Goal: Task Accomplishment & Management: Manage account settings

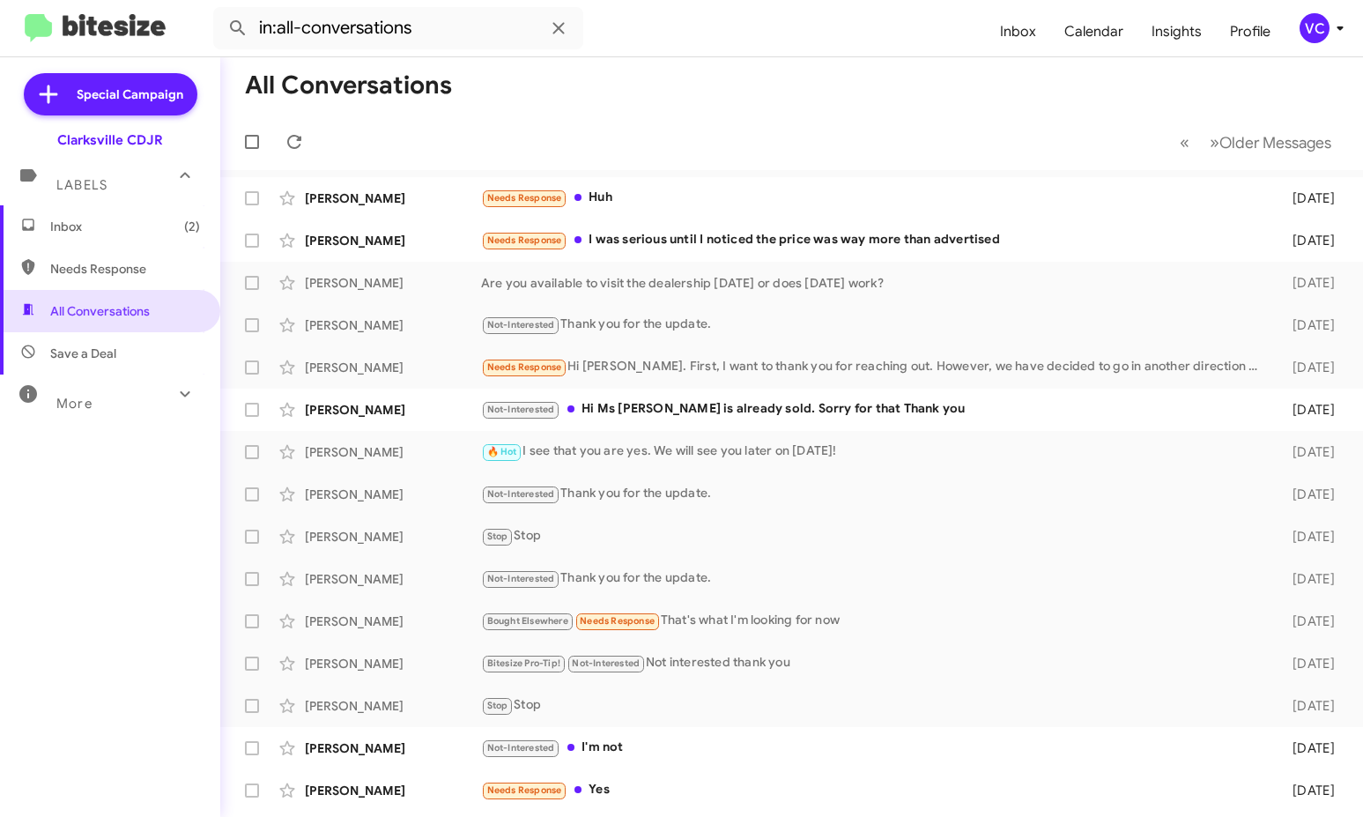
click at [862, 112] on mat-toolbar-row "All Conversations" at bounding box center [791, 85] width 1143 height 56
click at [877, 142] on mat-toolbar-row "« Previous » Next Older Messages" at bounding box center [791, 142] width 1143 height 56
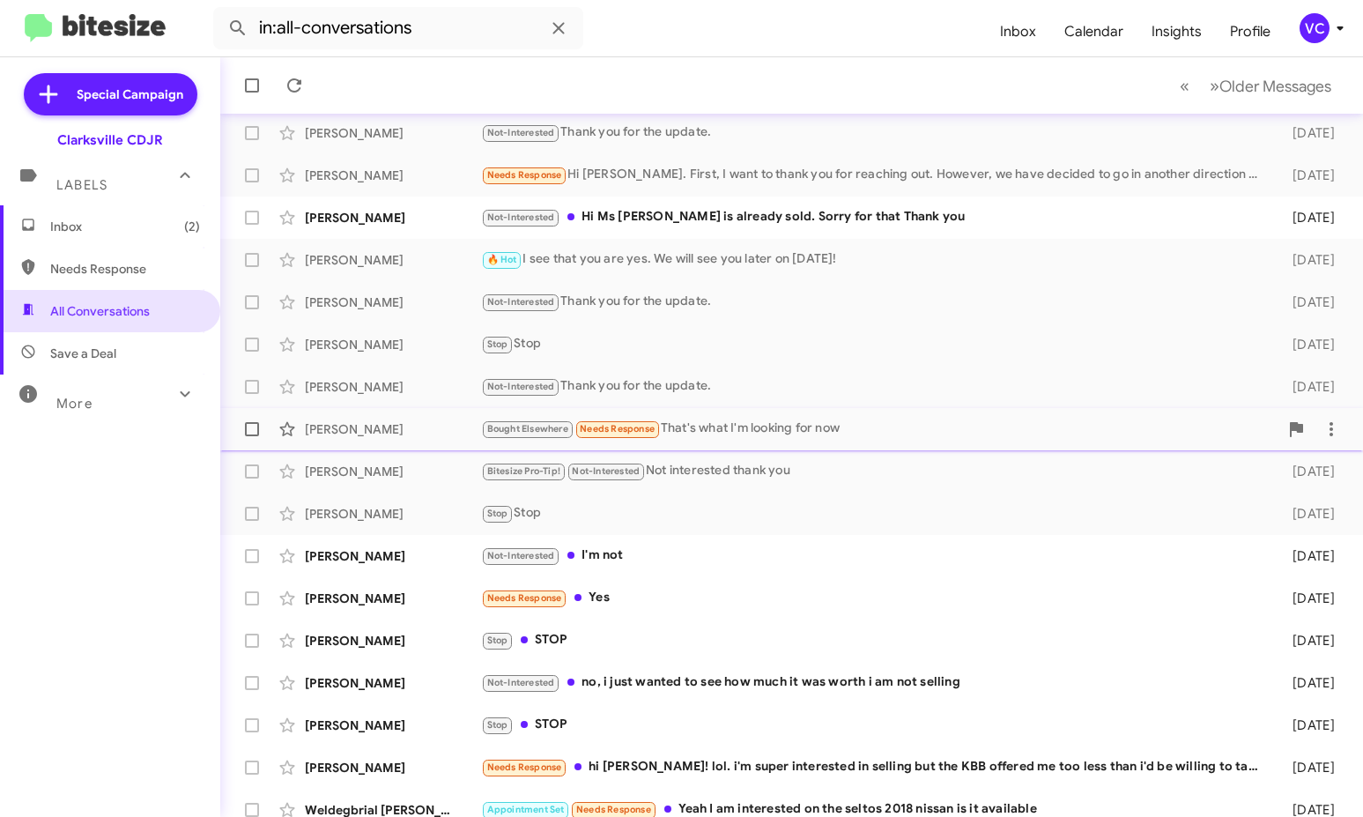
scroll to position [206, 0]
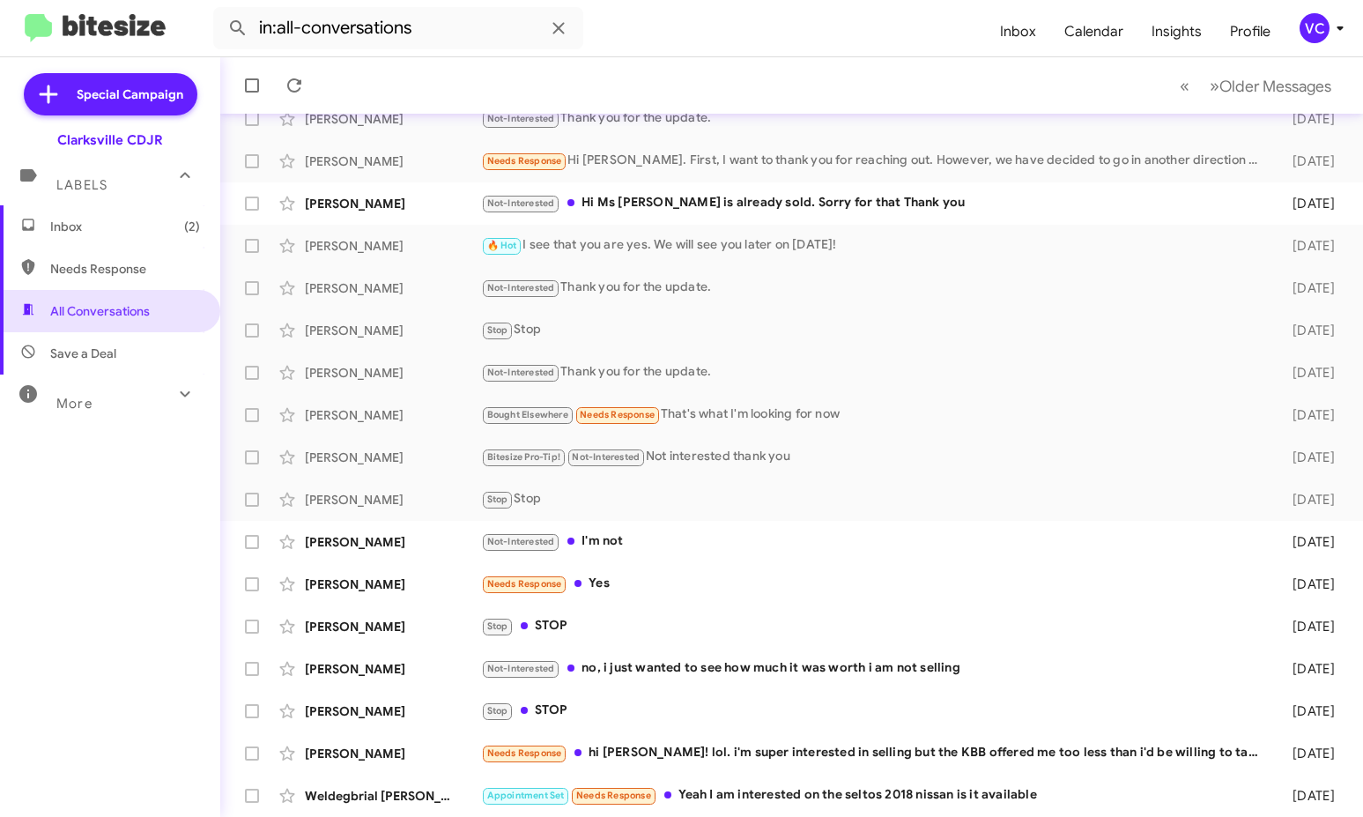
click at [97, 661] on div "Inbox (2) Needs Response All Conversations Save a Deal More Important 🔥 Hot App…" at bounding box center [110, 450] width 220 height 490
click at [74, 240] on span "Inbox (2)" at bounding box center [110, 226] width 220 height 42
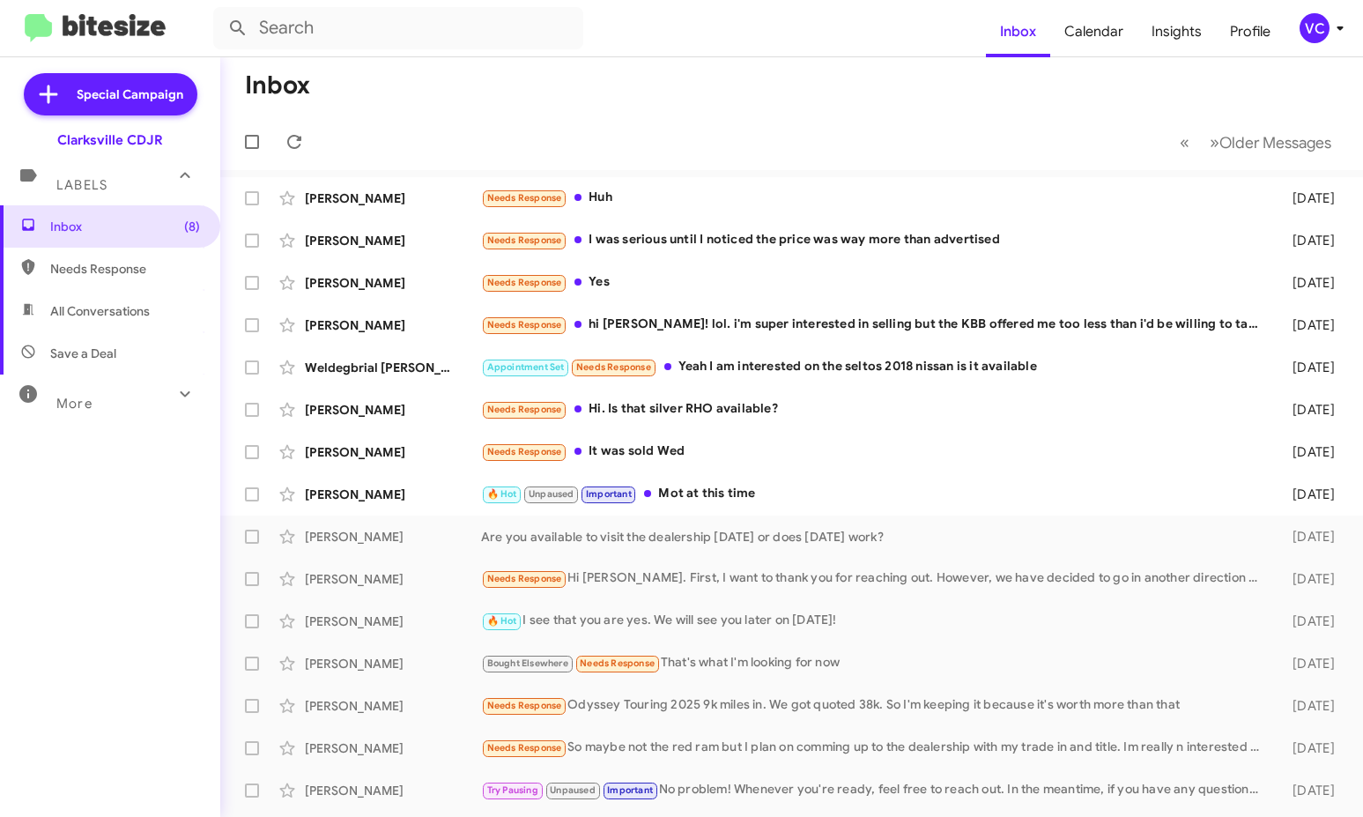
click at [556, 150] on mat-toolbar-row "« Previous » Next Older Messages" at bounding box center [791, 142] width 1143 height 56
